Goal: Find specific page/section: Find specific page/section

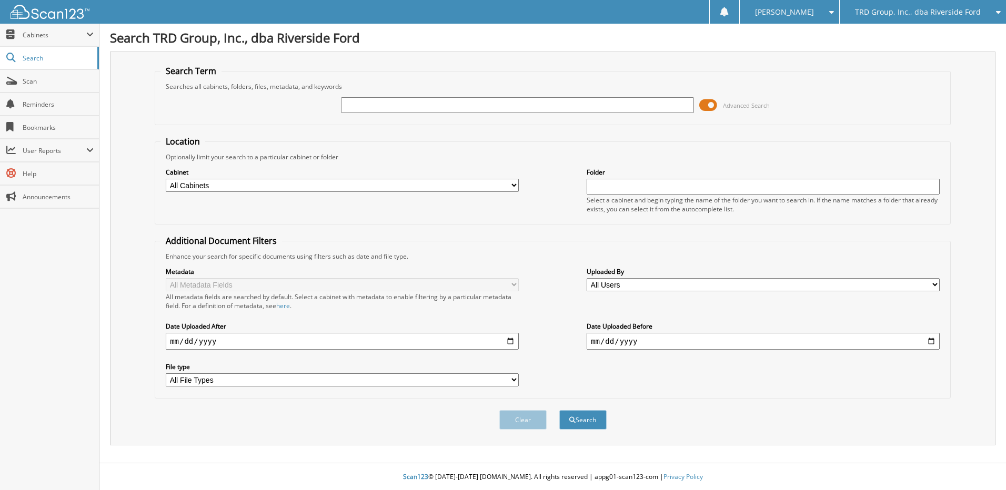
click at [447, 104] on input "text" at bounding box center [517, 105] width 353 height 16
type input "F12323"
click at [707, 103] on span at bounding box center [708, 105] width 18 height 16
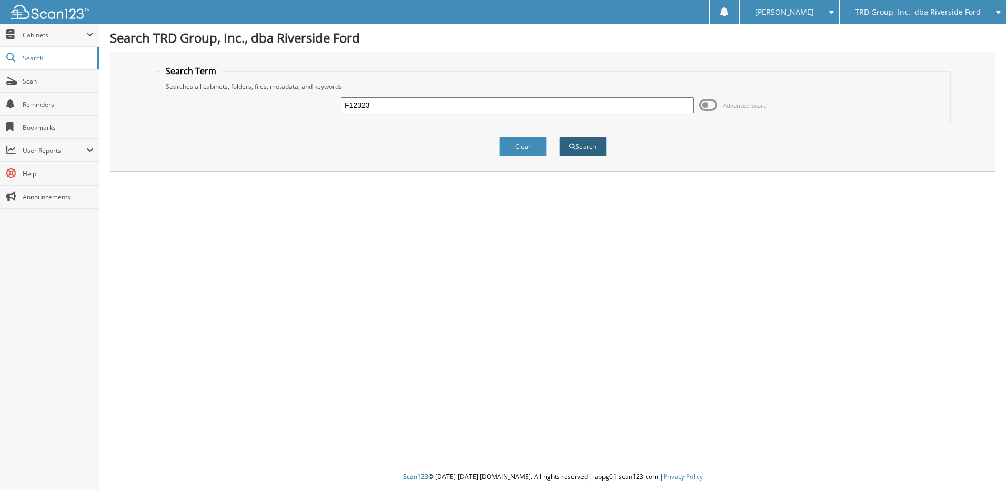
click at [587, 146] on button "Search" at bounding box center [582, 146] width 47 height 19
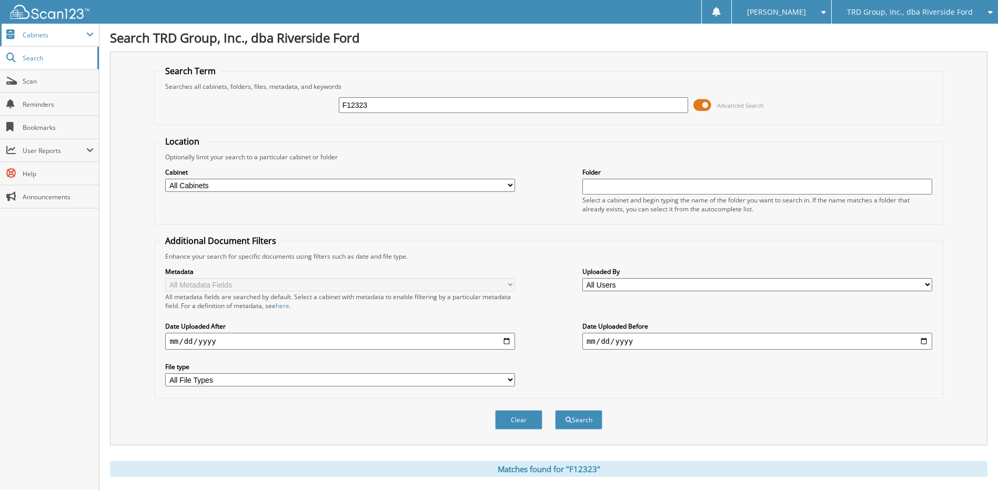
click at [81, 33] on span "Cabinets" at bounding box center [55, 35] width 64 height 9
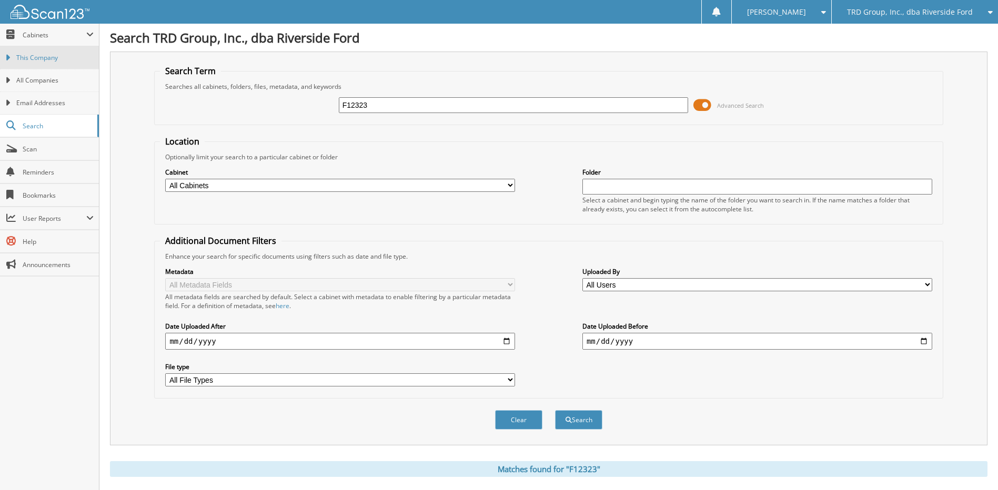
click at [49, 61] on span "This Company" at bounding box center [54, 57] width 77 height 9
